Goal: Task Accomplishment & Management: Use online tool/utility

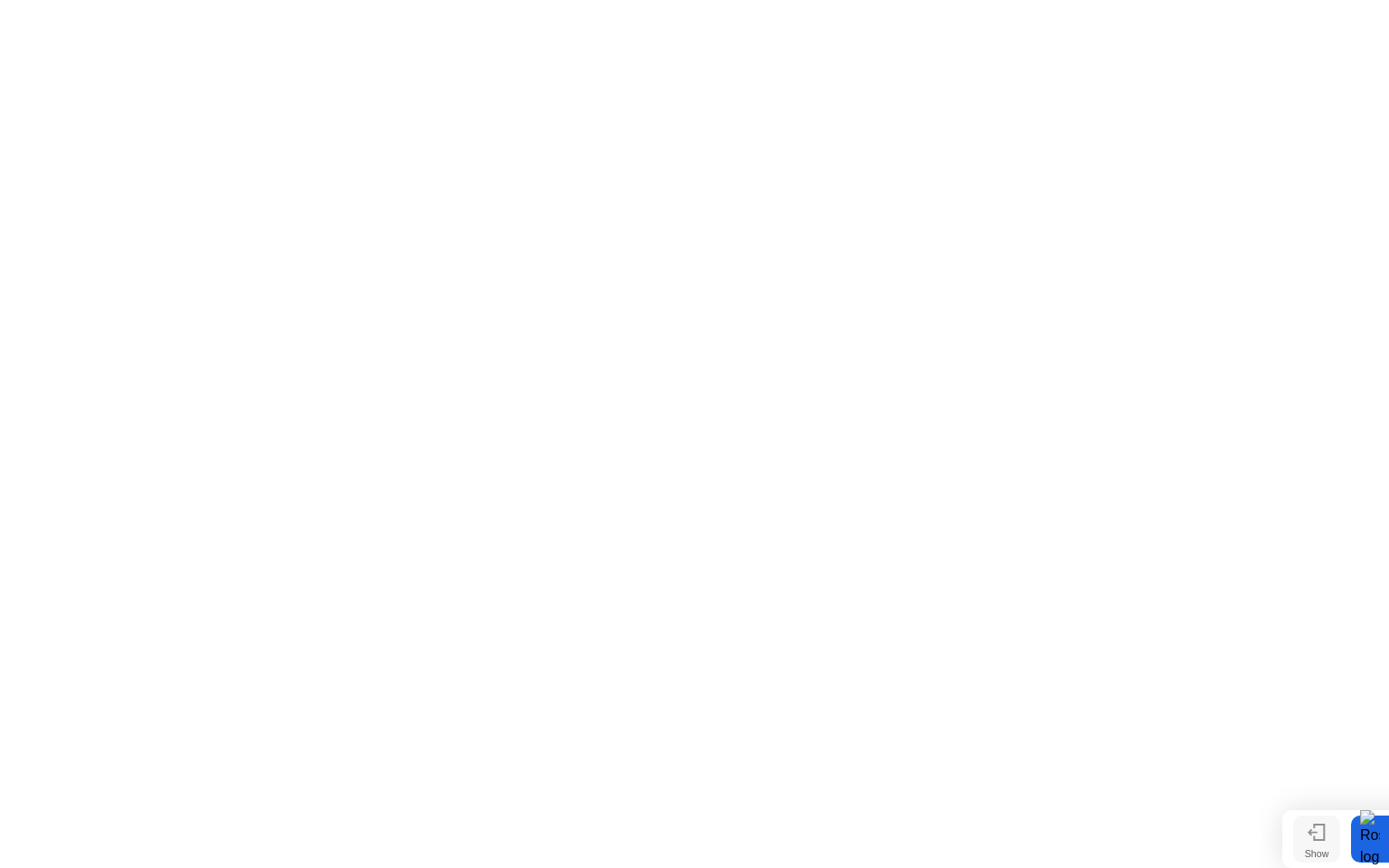
click at [1324, 837] on icon at bounding box center [1318, 832] width 10 height 15
click at [15, 18] on button "End Proctoring Session" at bounding box center [7, 15] width 15 height 5
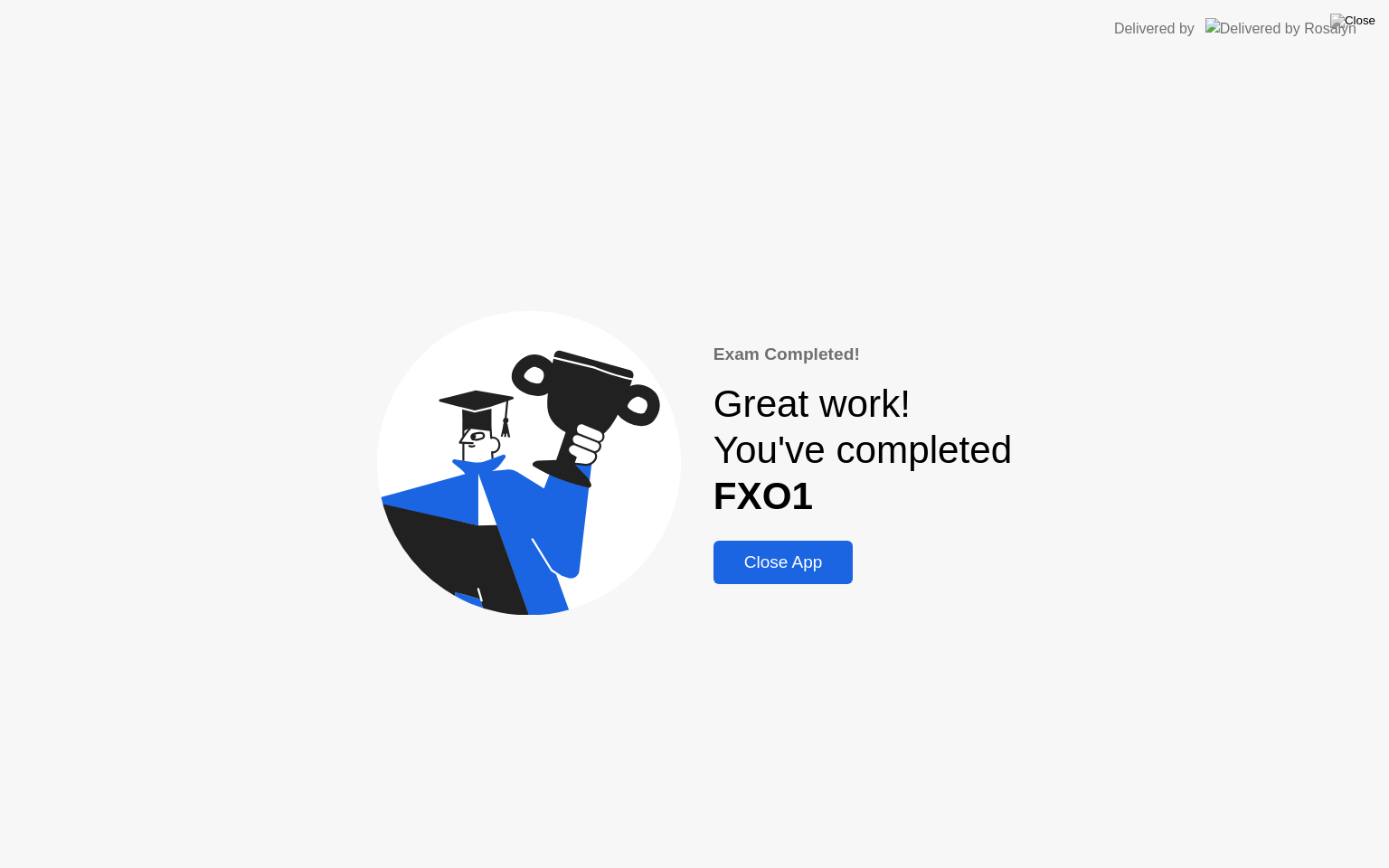
click at [800, 559] on div "Close App" at bounding box center [783, 563] width 129 height 20
